Goal: Task Accomplishment & Management: Complete application form

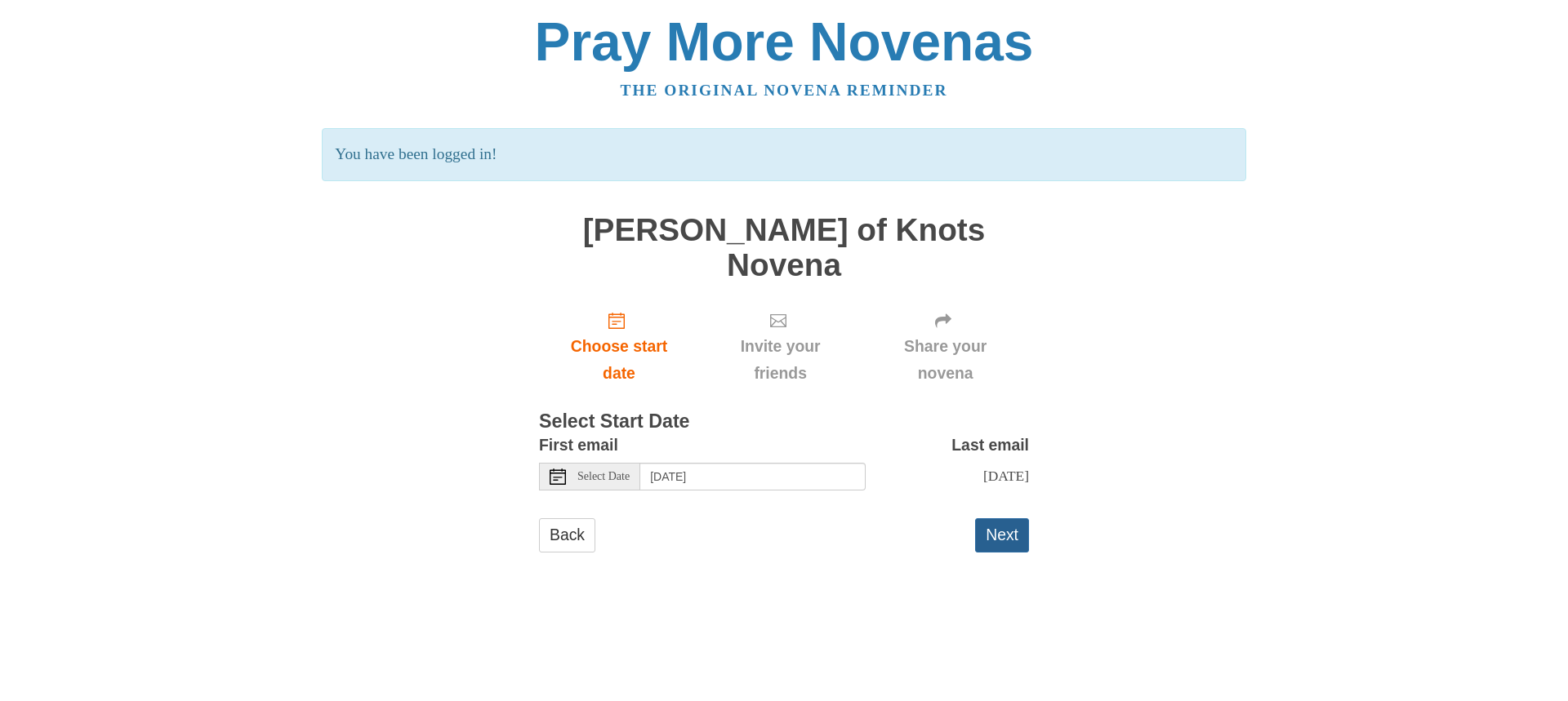
click at [998, 518] on button "Next" at bounding box center [1002, 534] width 54 height 33
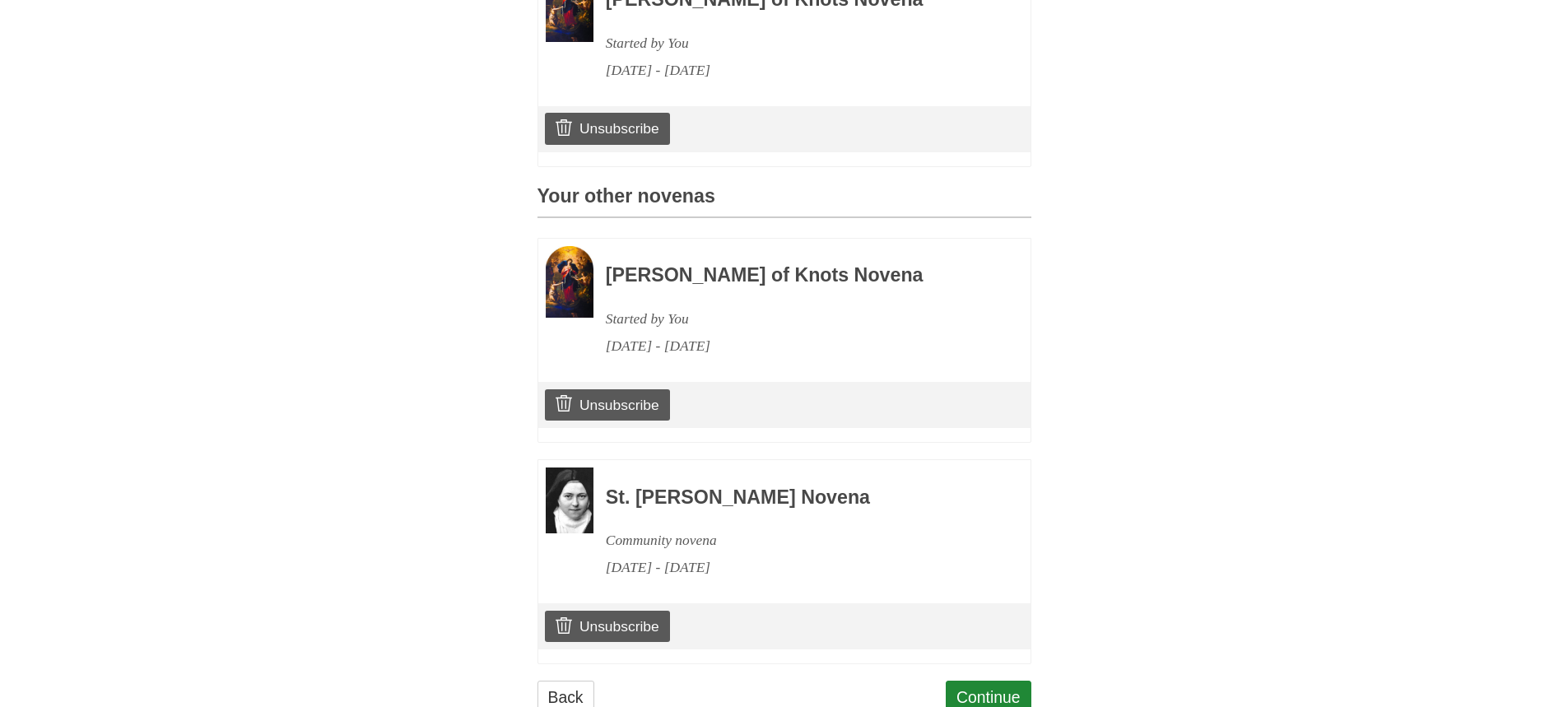
scroll to position [604, 0]
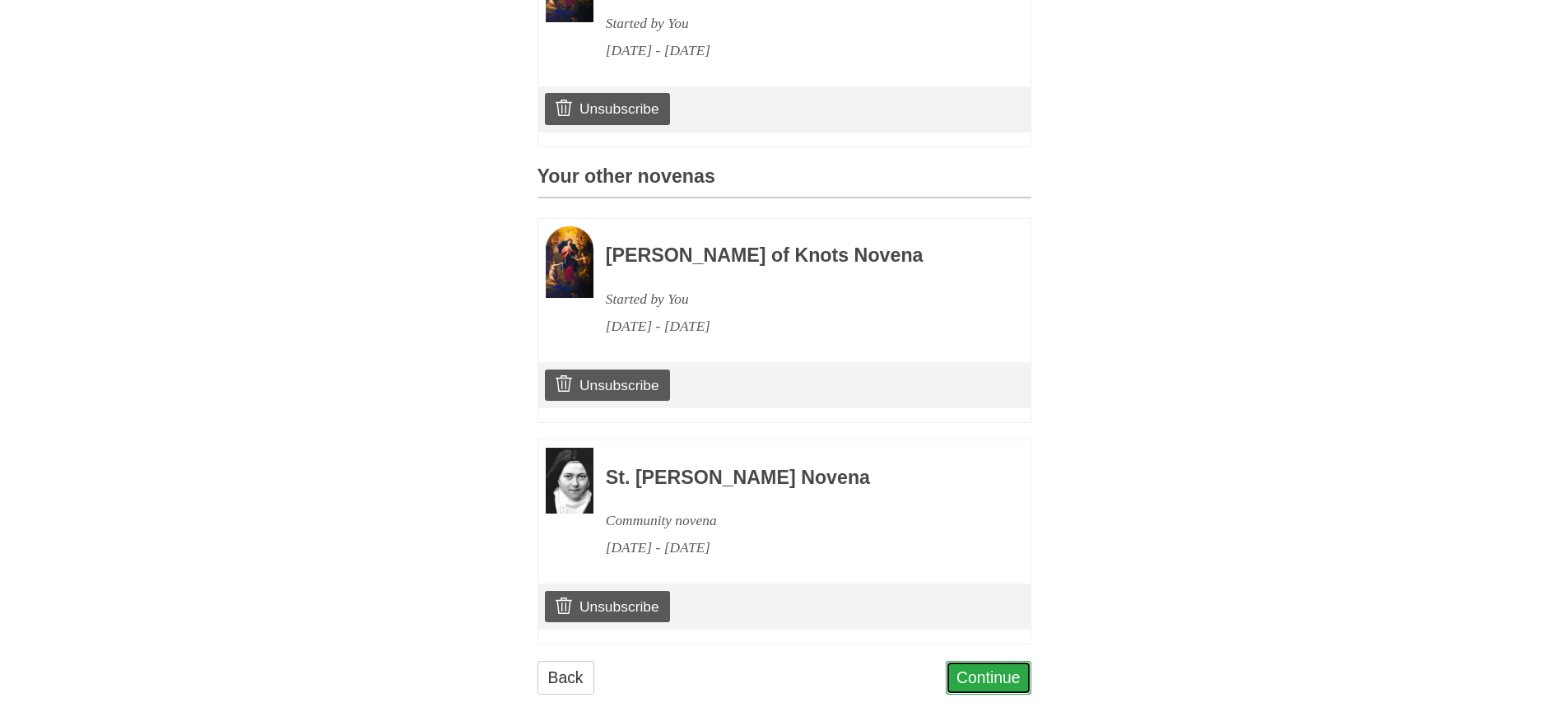
click at [991, 661] on link "Continue" at bounding box center [988, 677] width 85 height 33
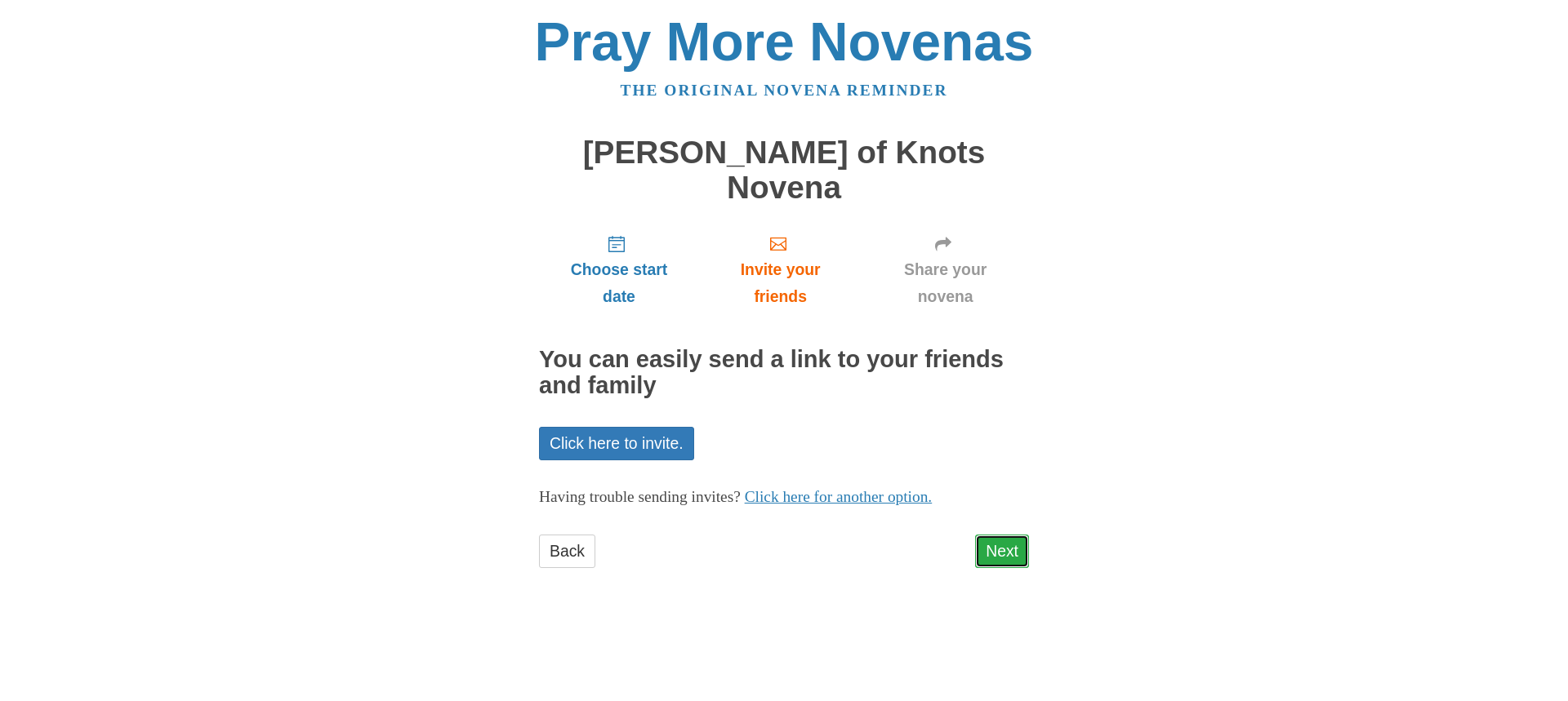
click at [1002, 535] on link "Next" at bounding box center [1002, 551] width 54 height 33
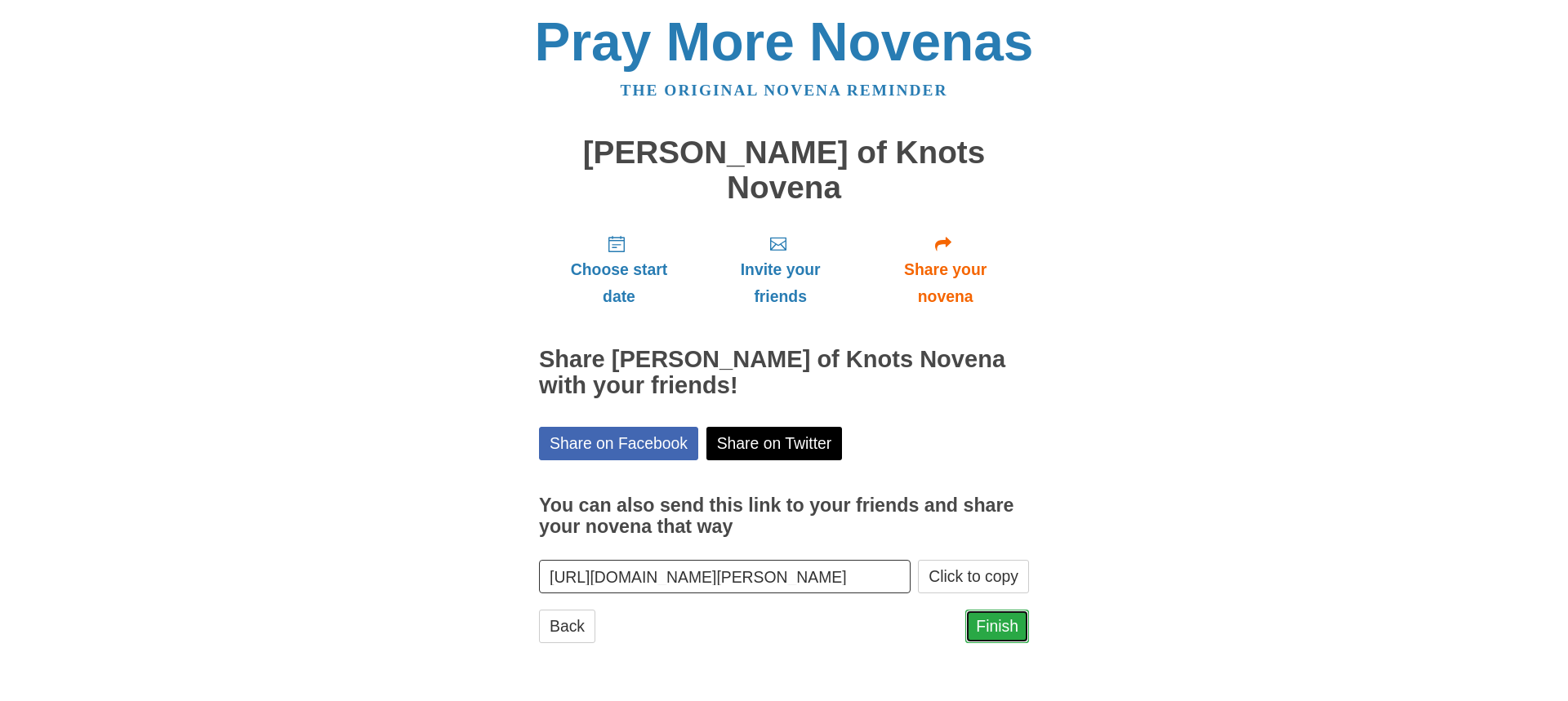
click at [1002, 609] on link "Finish" at bounding box center [996, 626] width 64 height 33
